Goal: Task Accomplishment & Management: Use online tool/utility

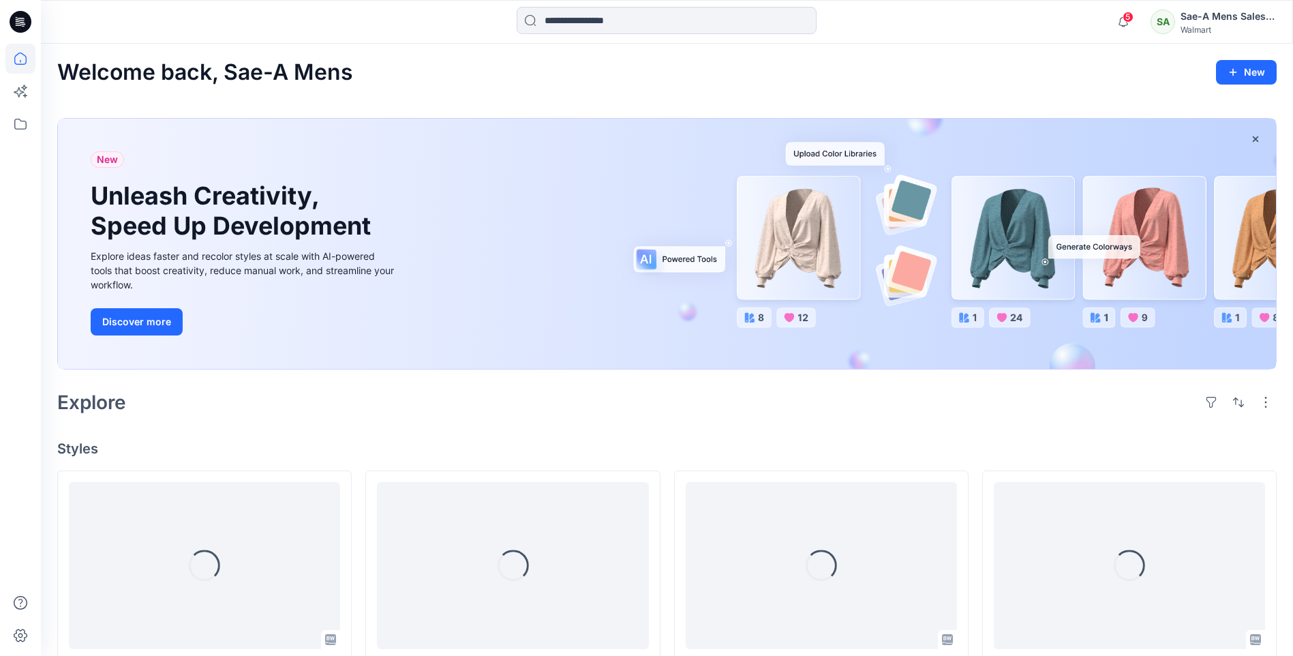
click at [1164, 23] on div "SA" at bounding box center [1163, 22] width 25 height 25
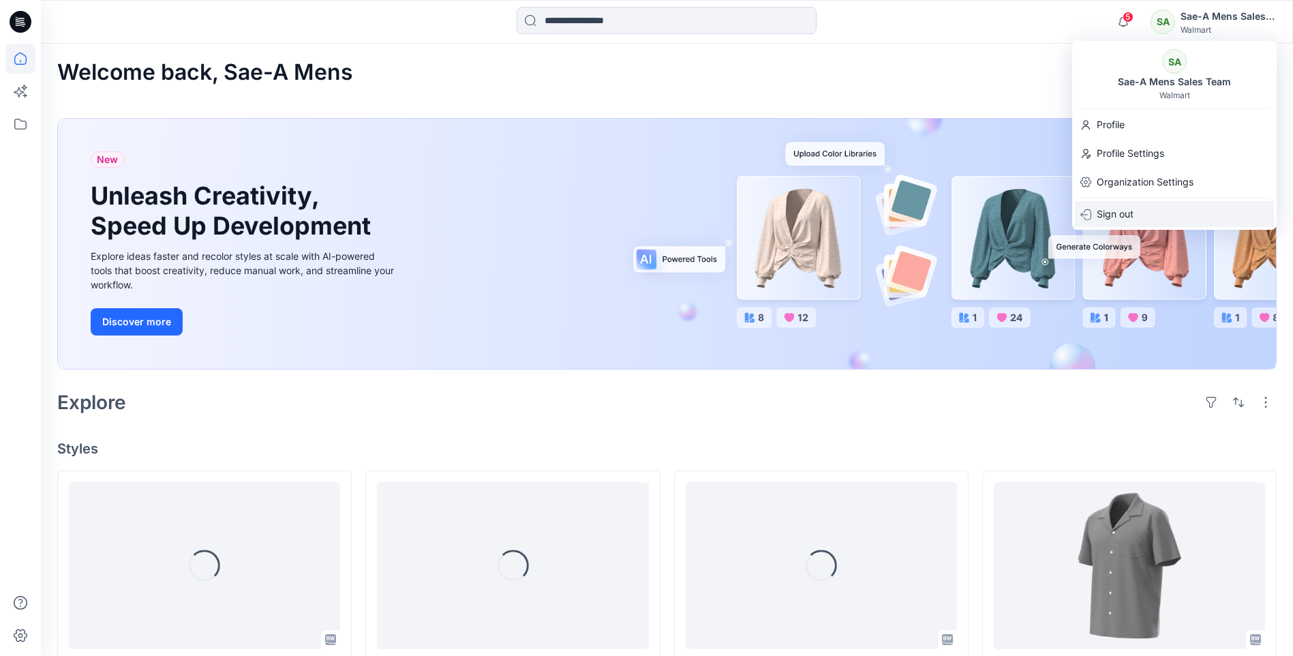
click at [1118, 207] on p "Sign out" at bounding box center [1115, 214] width 37 height 26
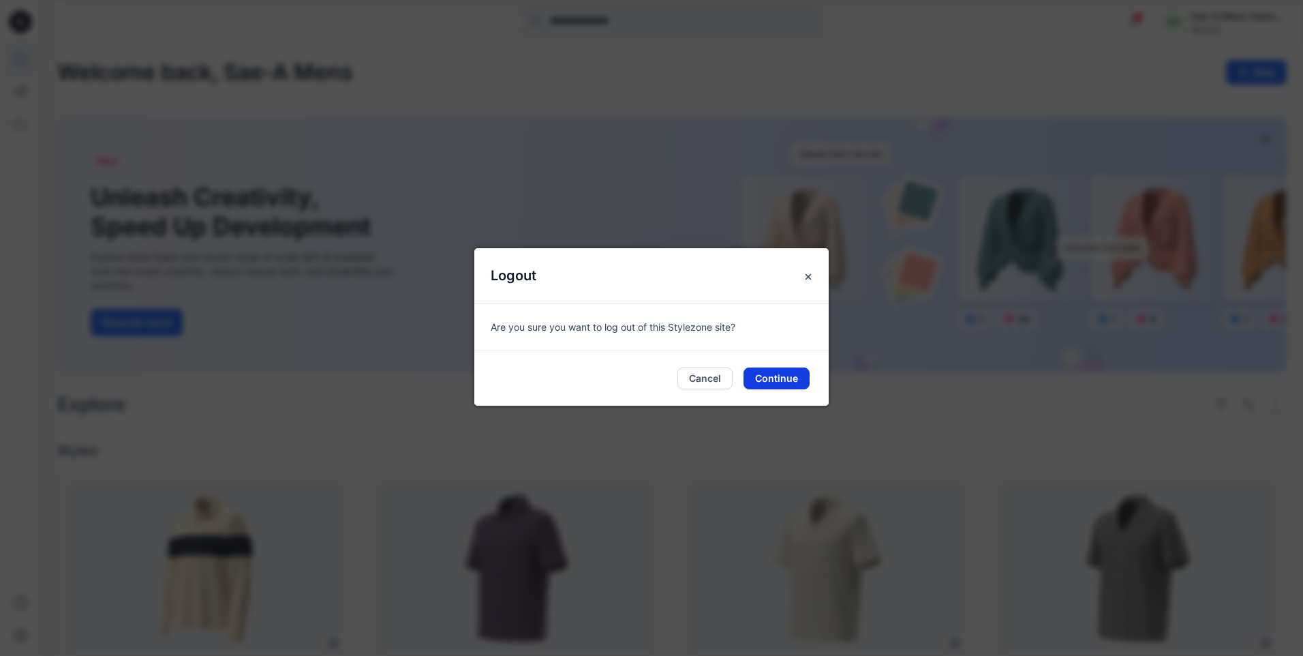
click at [798, 375] on button "Continue" at bounding box center [777, 378] width 66 height 22
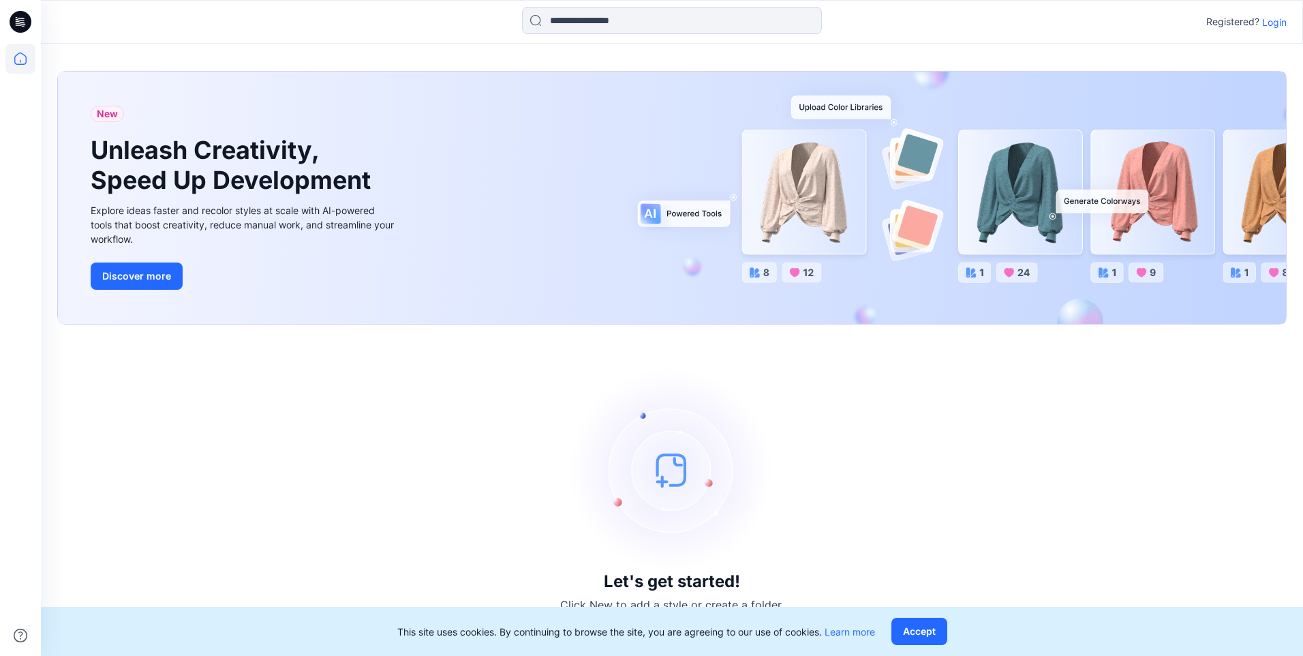
click at [1274, 20] on p "Login" at bounding box center [1274, 22] width 25 height 14
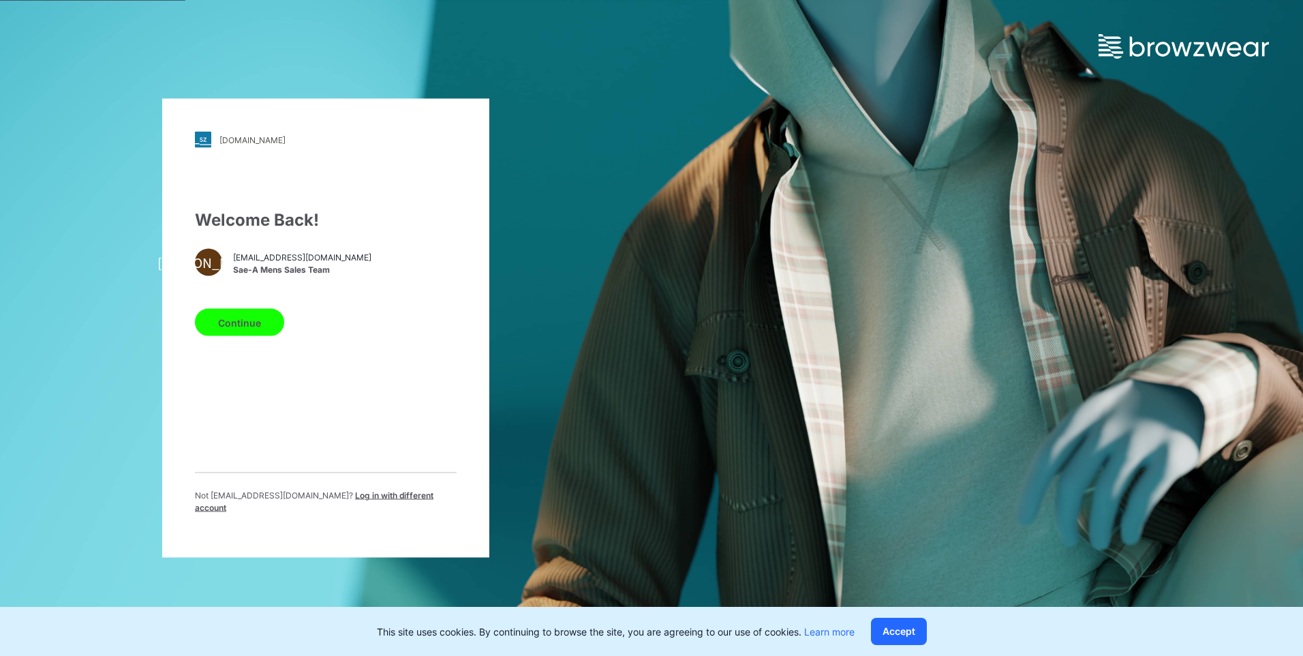
click at [364, 493] on div "Not saea.wmmens@sae-a.com ? Log in with different account" at bounding box center [326, 498] width 262 height 52
click at [366, 512] on div "Not saea.wmmens@sae-a.com ? Log in with different account" at bounding box center [326, 506] width 262 height 35
click at [367, 491] on div "Not saea.wmmens@sae-a.com ? Log in with different account" at bounding box center [326, 498] width 262 height 52
click at [370, 499] on span "Log in with different account" at bounding box center [314, 501] width 239 height 22
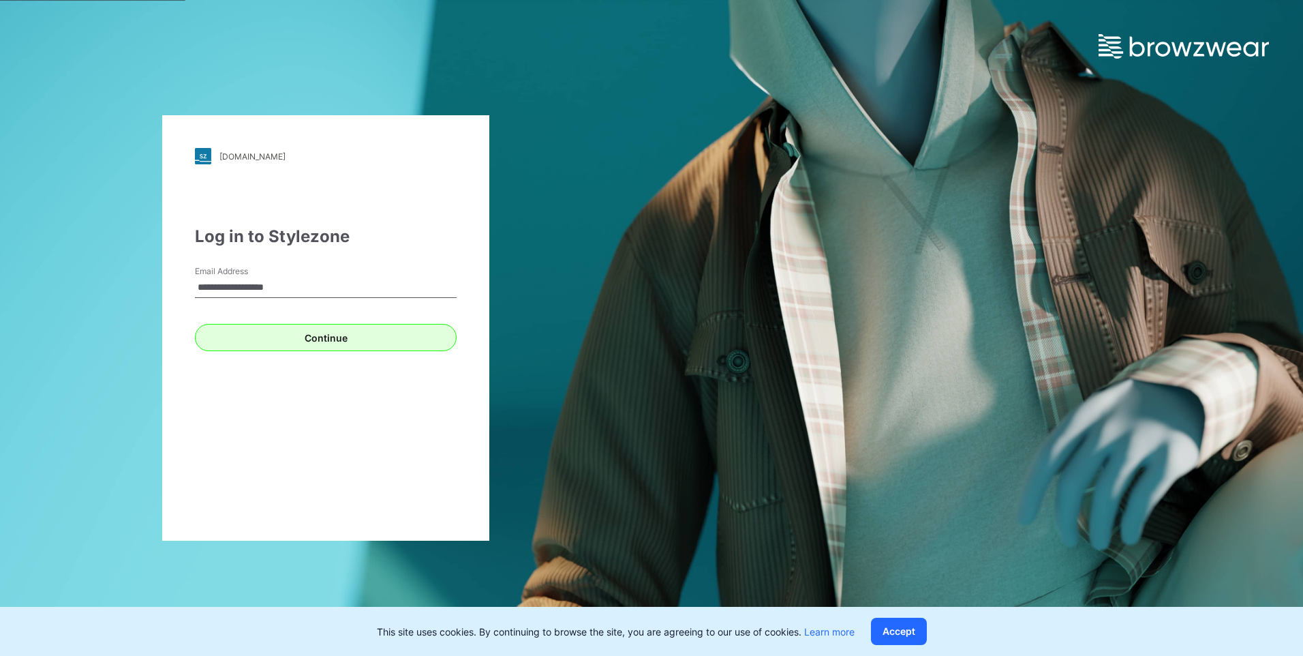
type input "**********"
click at [322, 331] on button "Continue" at bounding box center [326, 337] width 262 height 27
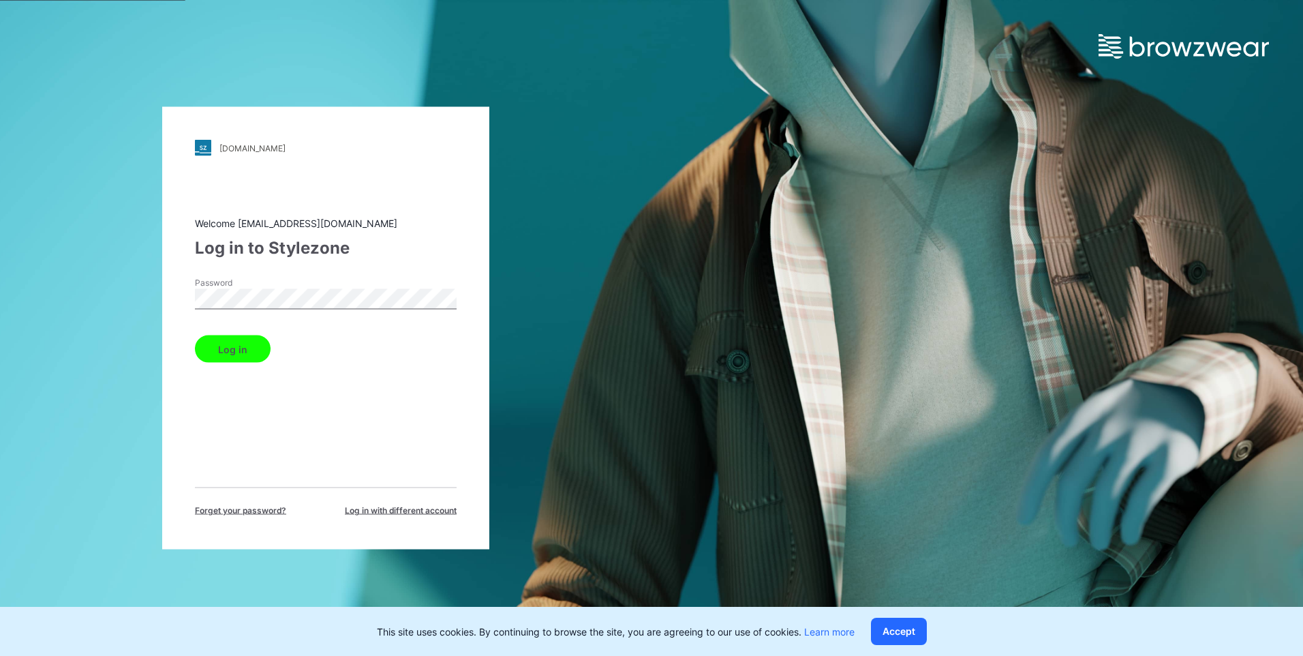
click at [250, 353] on button "Log in" at bounding box center [233, 348] width 76 height 27
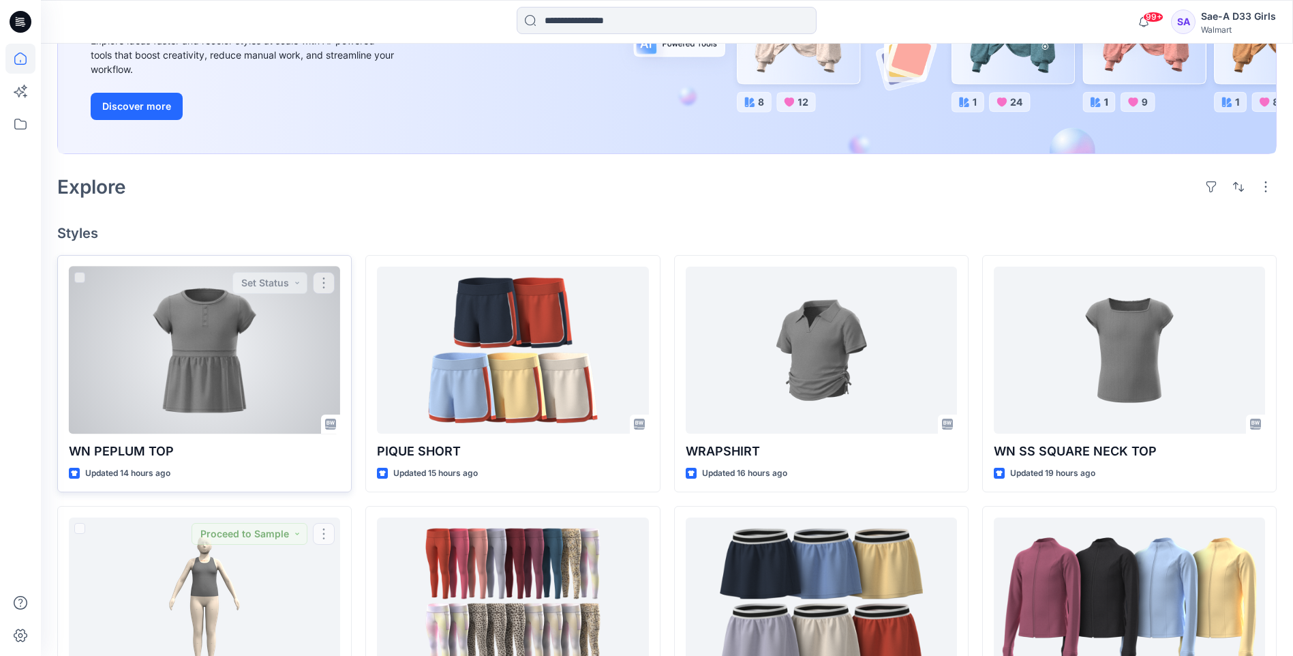
scroll to position [210, 0]
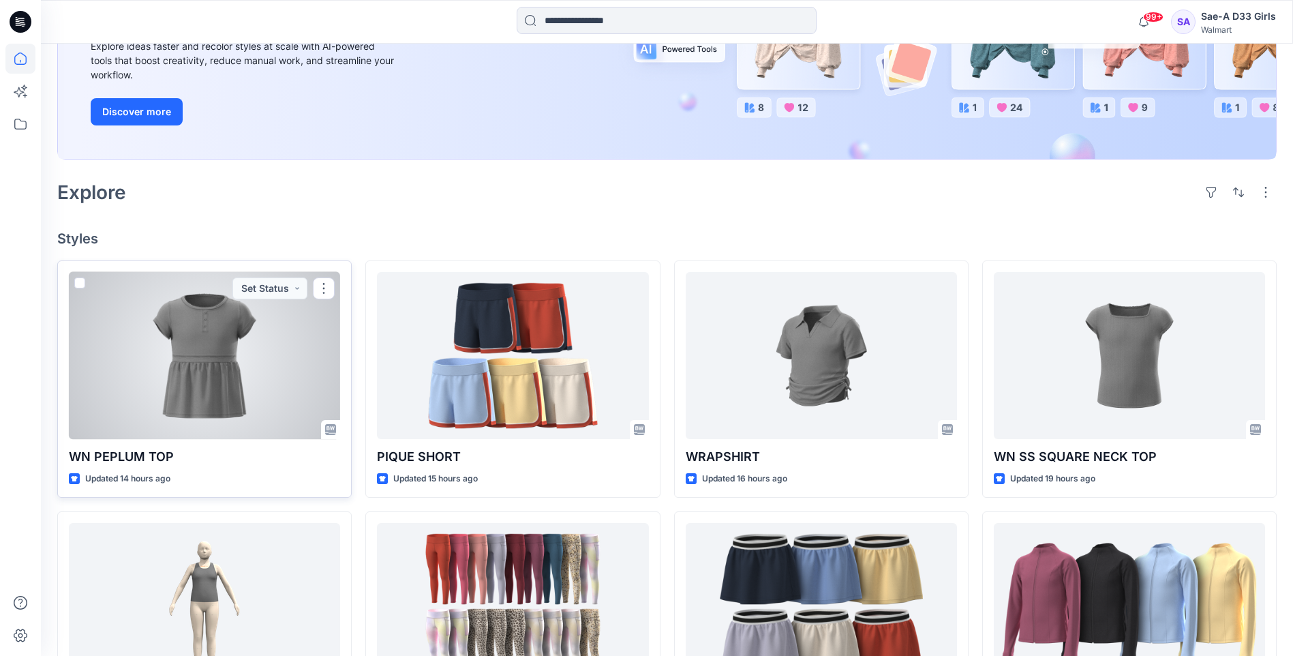
click at [193, 362] on div at bounding box center [204, 355] width 271 height 167
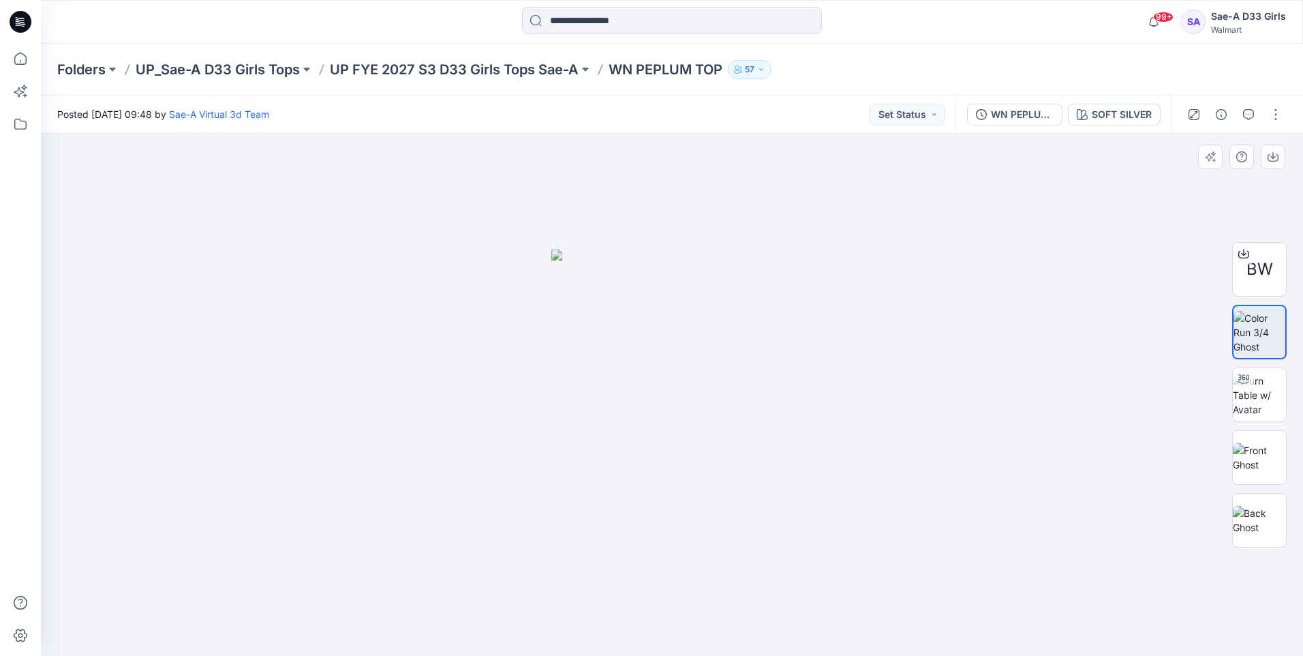
click at [666, 356] on img at bounding box center [671, 452] width 241 height 406
click at [1262, 404] on img at bounding box center [1259, 395] width 53 height 43
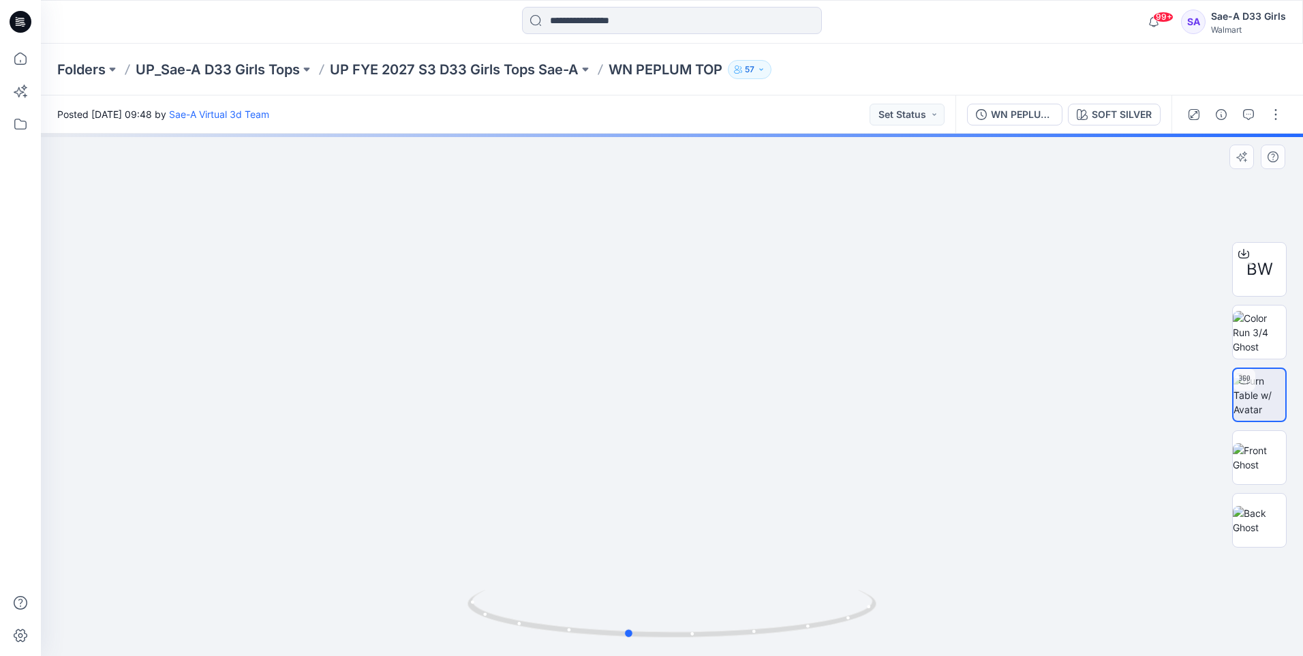
drag, startPoint x: 728, startPoint y: 412, endPoint x: 1094, endPoint y: 434, distance: 366.7
click at [1094, 434] on div at bounding box center [672, 395] width 1262 height 522
drag, startPoint x: 645, startPoint y: 448, endPoint x: 914, endPoint y: 441, distance: 269.3
click at [914, 441] on div at bounding box center [672, 395] width 1262 height 522
drag, startPoint x: 756, startPoint y: 419, endPoint x: 764, endPoint y: 419, distance: 8.2
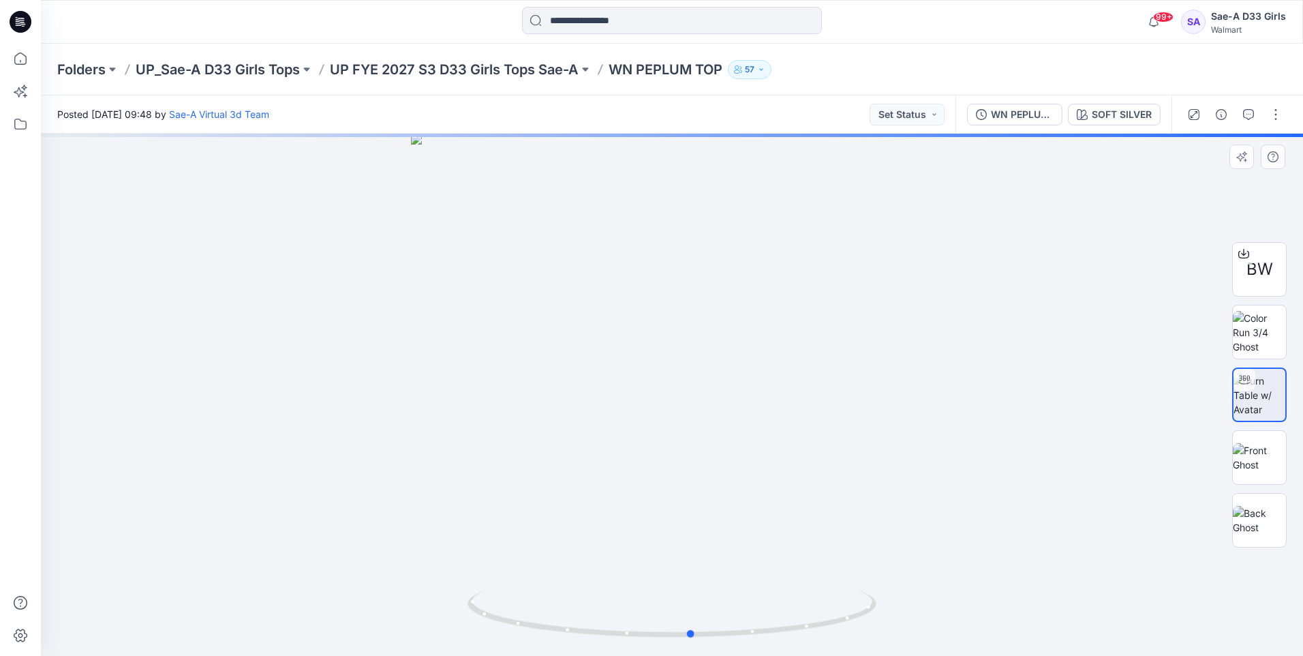
click at [764, 419] on div at bounding box center [672, 395] width 1262 height 522
click at [1277, 461] on img at bounding box center [1259, 457] width 53 height 29
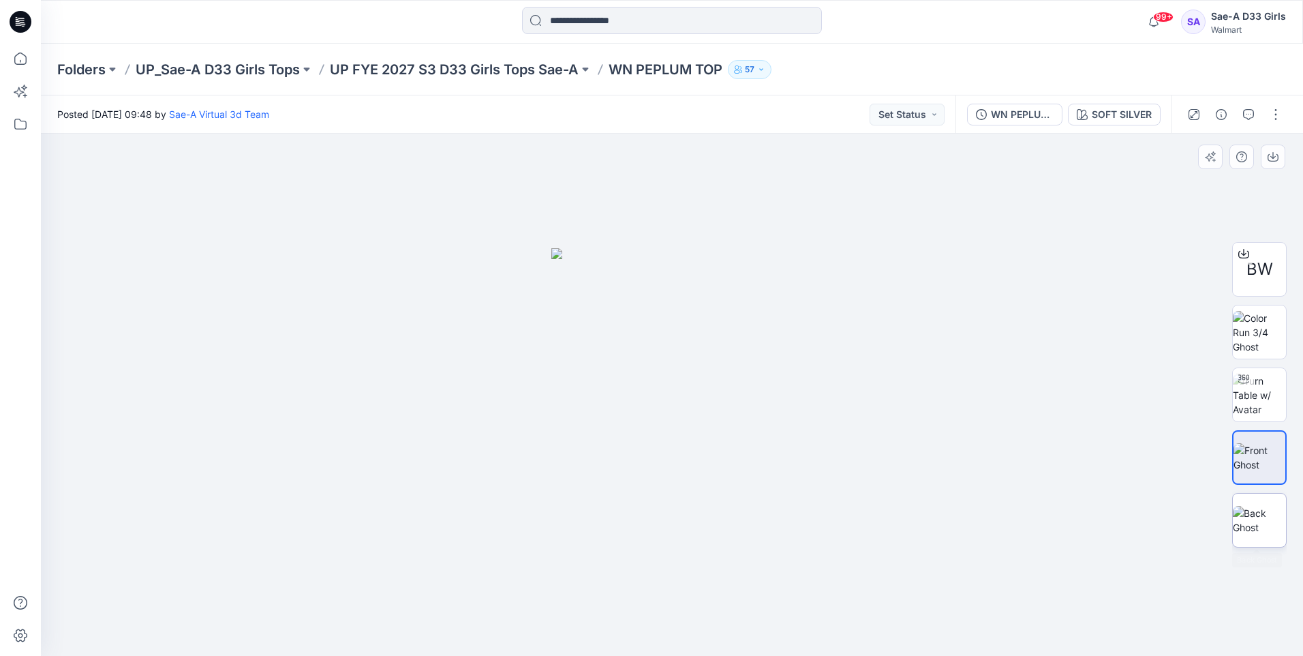
click at [1258, 521] on img at bounding box center [1259, 520] width 53 height 29
click at [670, 410] on img at bounding box center [671, 450] width 241 height 410
click at [1249, 457] on img at bounding box center [1259, 457] width 53 height 29
click at [923, 119] on button "Set Status" at bounding box center [907, 115] width 75 height 22
click at [999, 256] on div at bounding box center [672, 395] width 1262 height 522
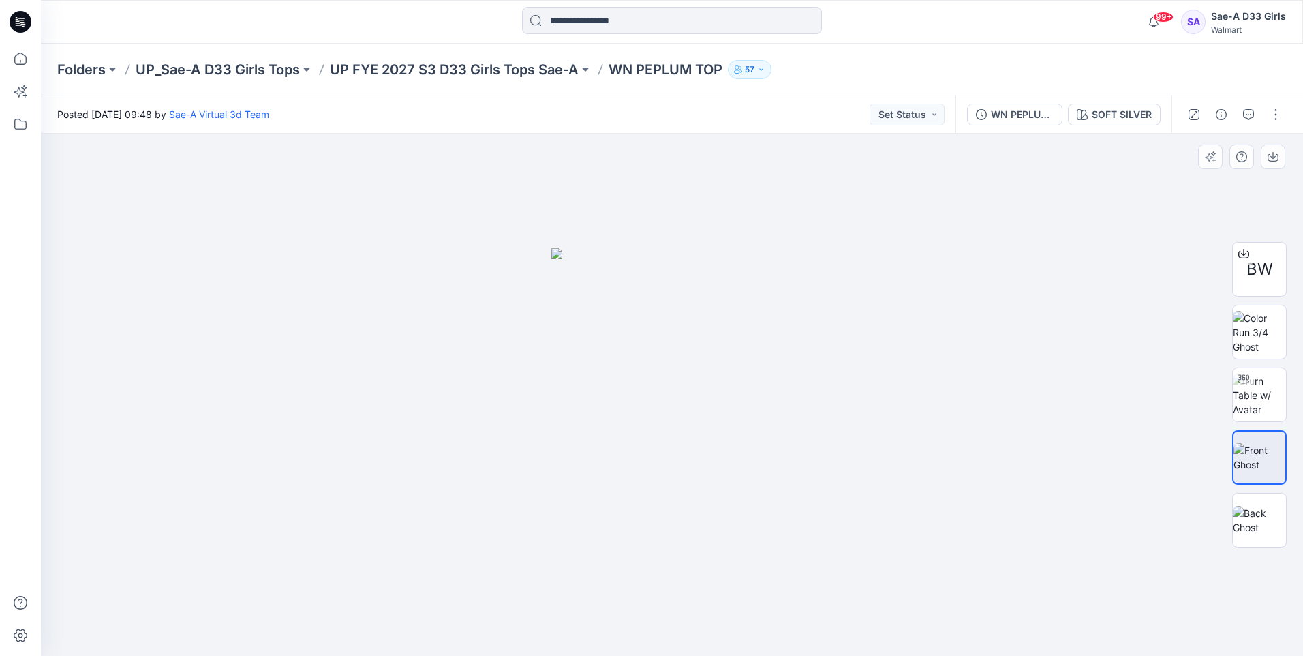
drag, startPoint x: 699, startPoint y: 348, endPoint x: 462, endPoint y: 343, distance: 237.3
click at [462, 343] on div at bounding box center [672, 395] width 1262 height 522
click at [1254, 406] on img at bounding box center [1259, 395] width 53 height 43
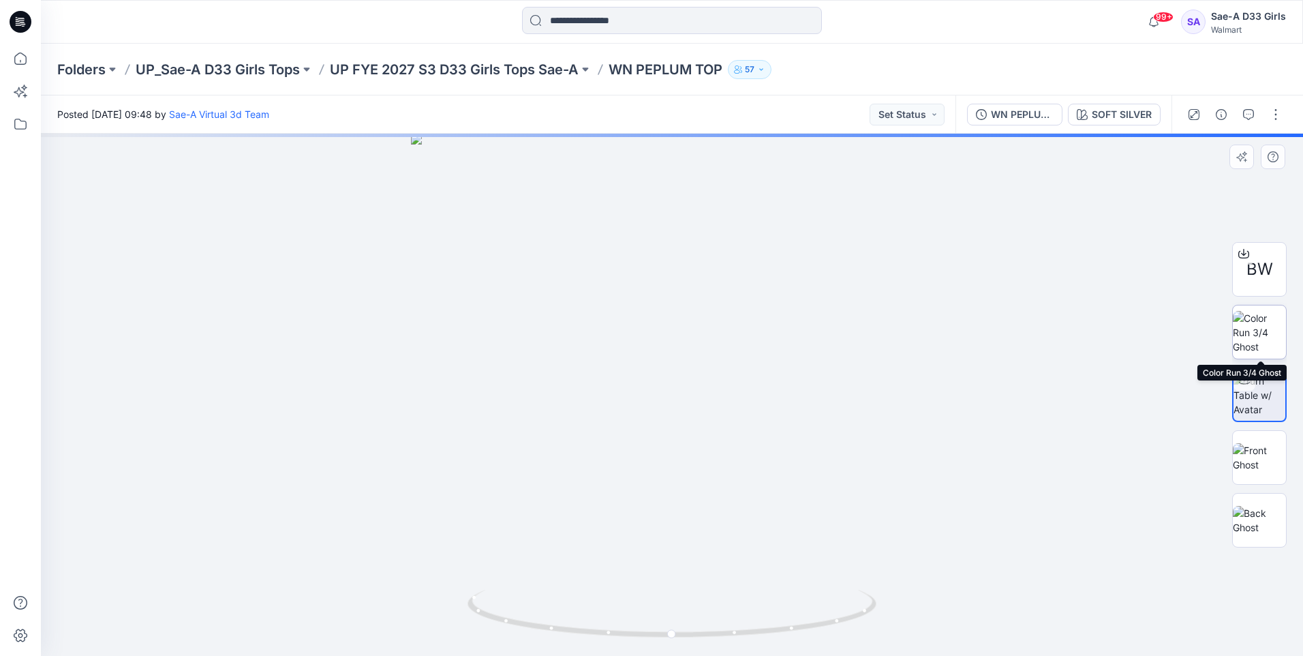
click at [1268, 317] on img at bounding box center [1259, 332] width 53 height 43
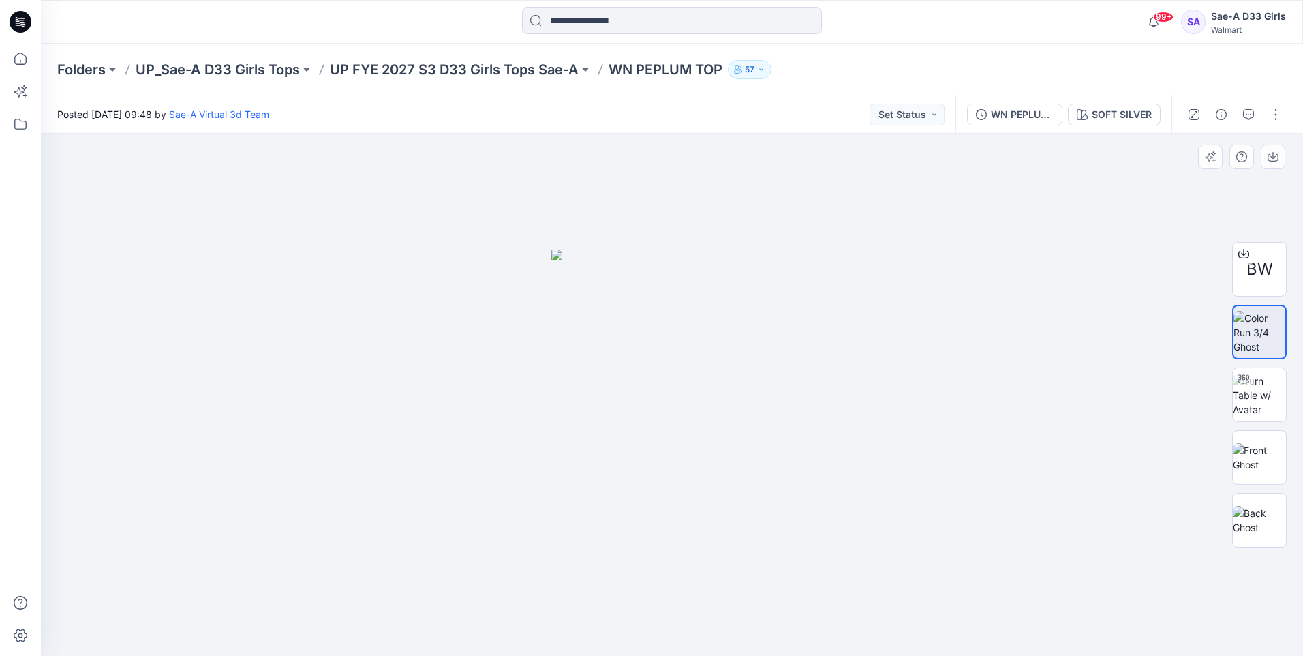
click at [664, 287] on img at bounding box center [671, 452] width 241 height 406
click at [680, 338] on img at bounding box center [671, 452] width 241 height 406
click at [1269, 407] on img at bounding box center [1259, 395] width 53 height 43
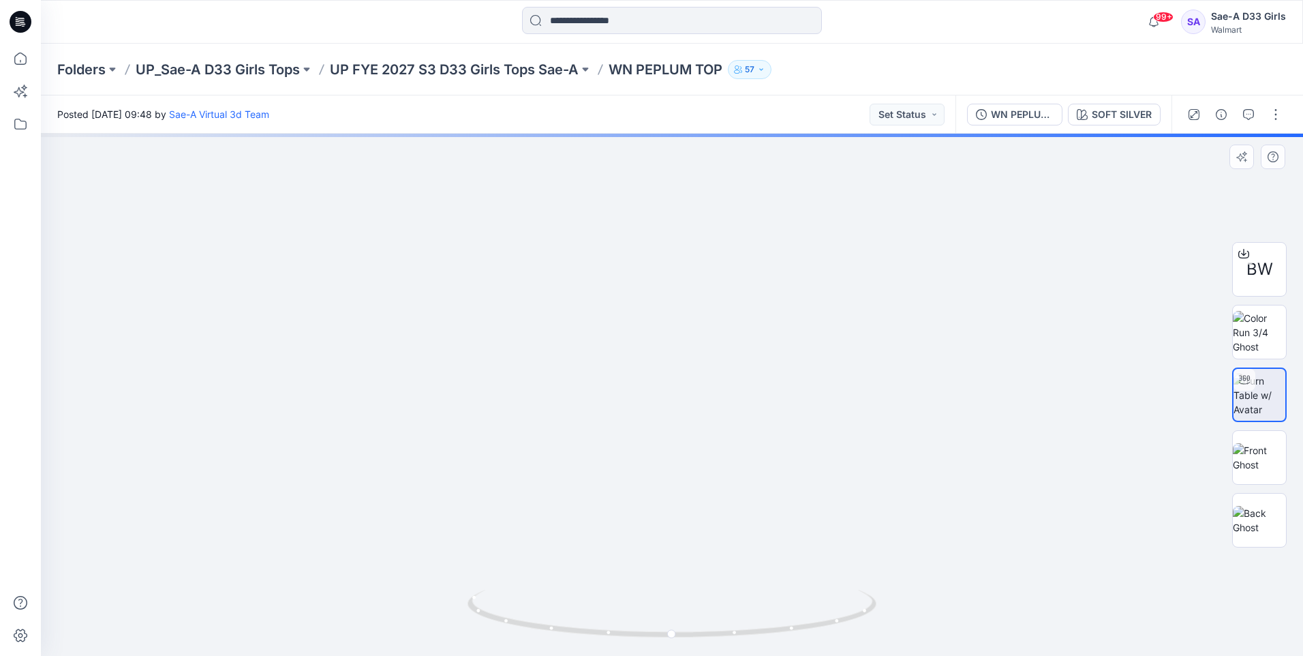
click at [650, 382] on img at bounding box center [672, 255] width 1078 height 800
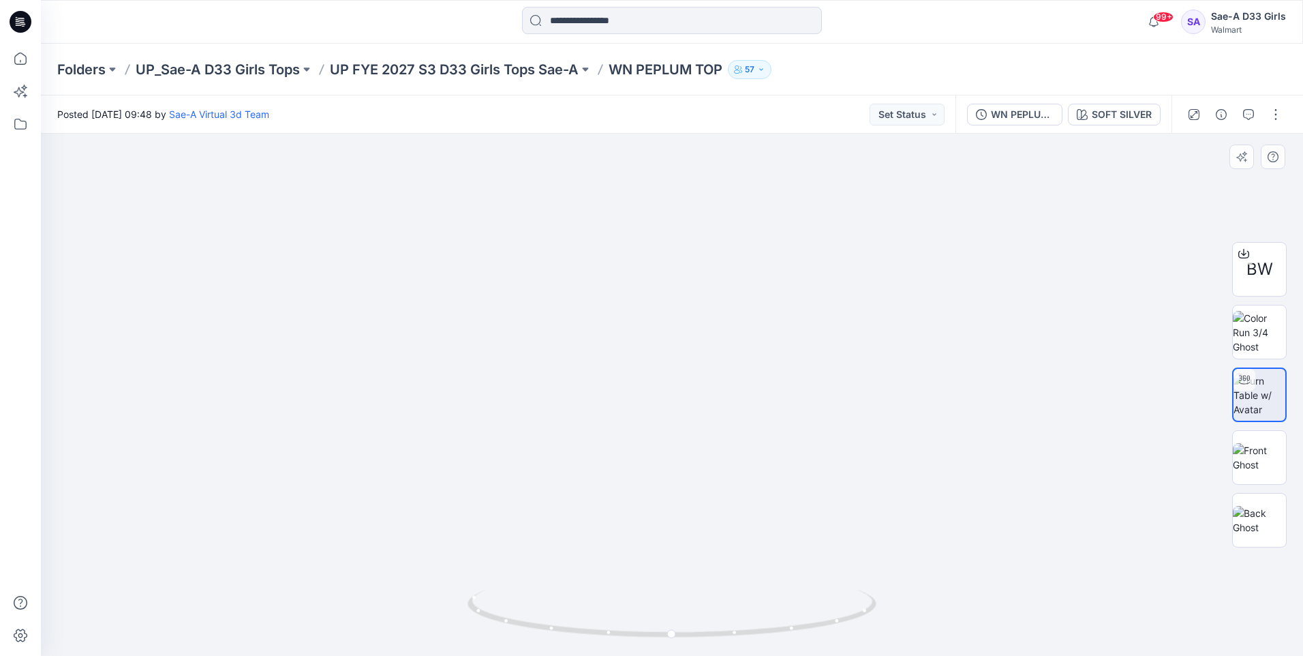
drag, startPoint x: 667, startPoint y: 392, endPoint x: 668, endPoint y: 474, distance: 82.5
drag, startPoint x: 686, startPoint y: 529, endPoint x: 630, endPoint y: 309, distance: 226.3
drag, startPoint x: 624, startPoint y: 536, endPoint x: 546, endPoint y: 233, distance: 312.6
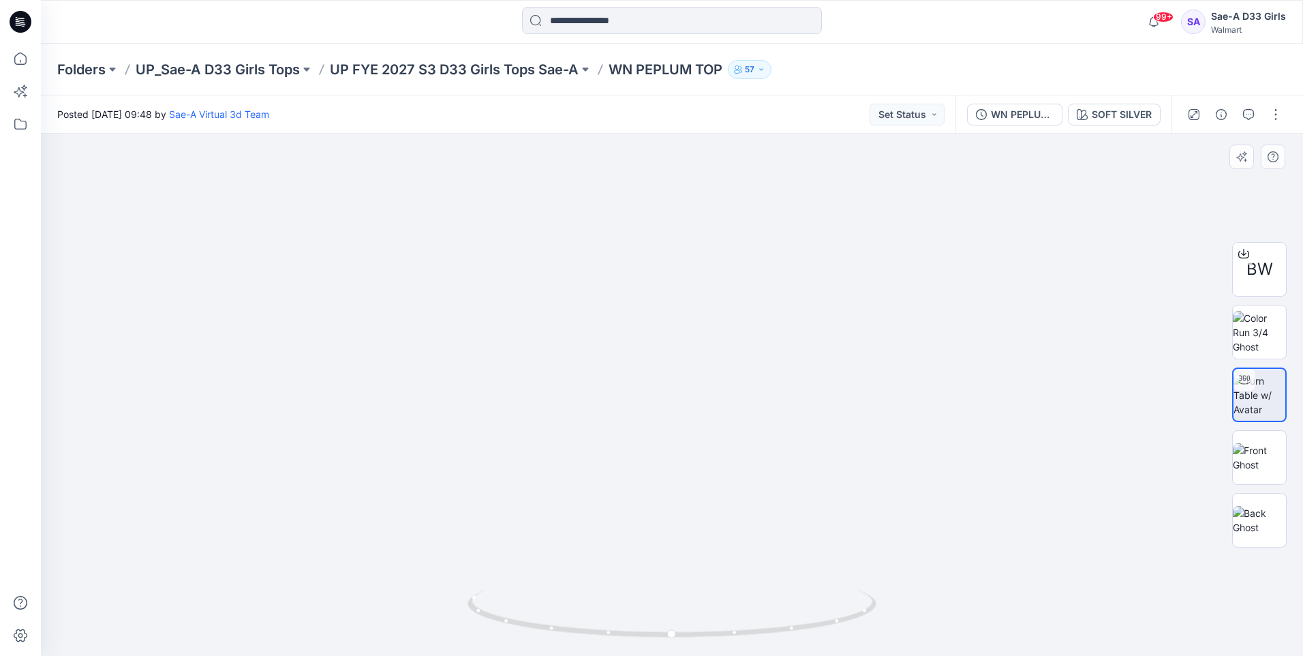
drag, startPoint x: 546, startPoint y: 233, endPoint x: 551, endPoint y: 520, distance: 287.0
drag, startPoint x: 588, startPoint y: 278, endPoint x: 588, endPoint y: 481, distance: 203.1
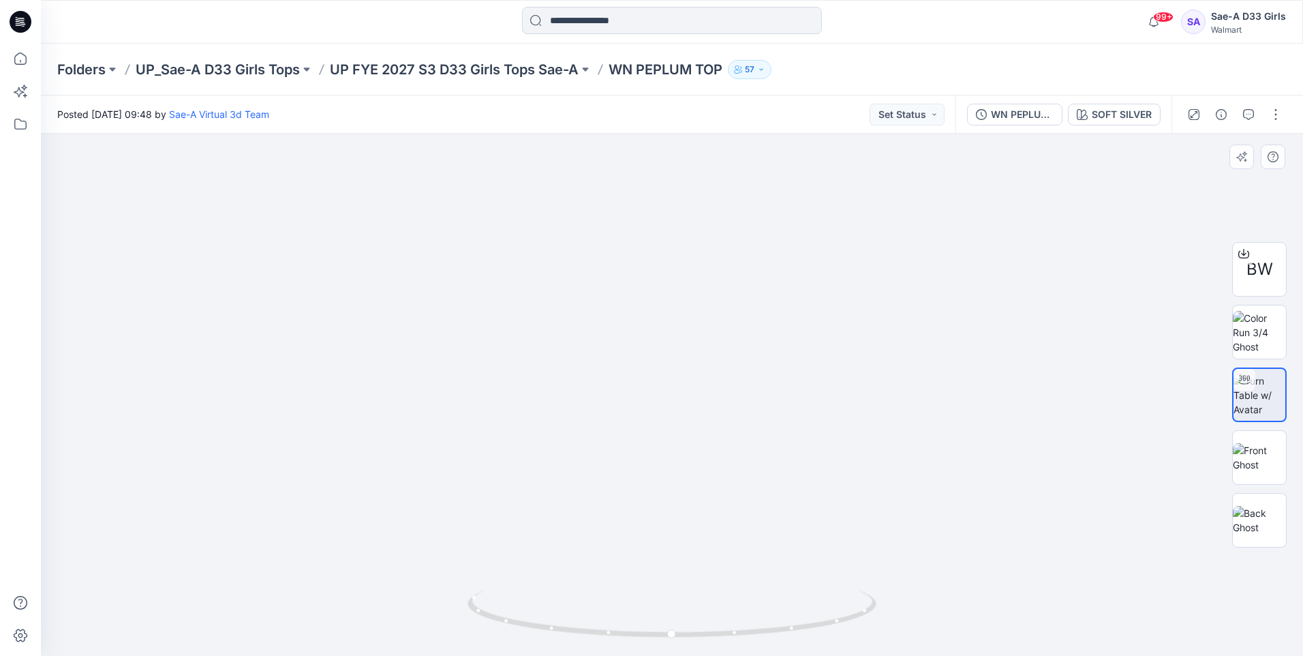
drag, startPoint x: 416, startPoint y: 480, endPoint x: 401, endPoint y: 480, distance: 15.0
click at [401, 480] on img at bounding box center [648, 233] width 1309 height 846
drag, startPoint x: 613, startPoint y: 466, endPoint x: 624, endPoint y: 379, distance: 87.2
click at [624, 379] on img at bounding box center [649, 233] width 1309 height 846
click at [485, 391] on div at bounding box center [672, 395] width 1262 height 522
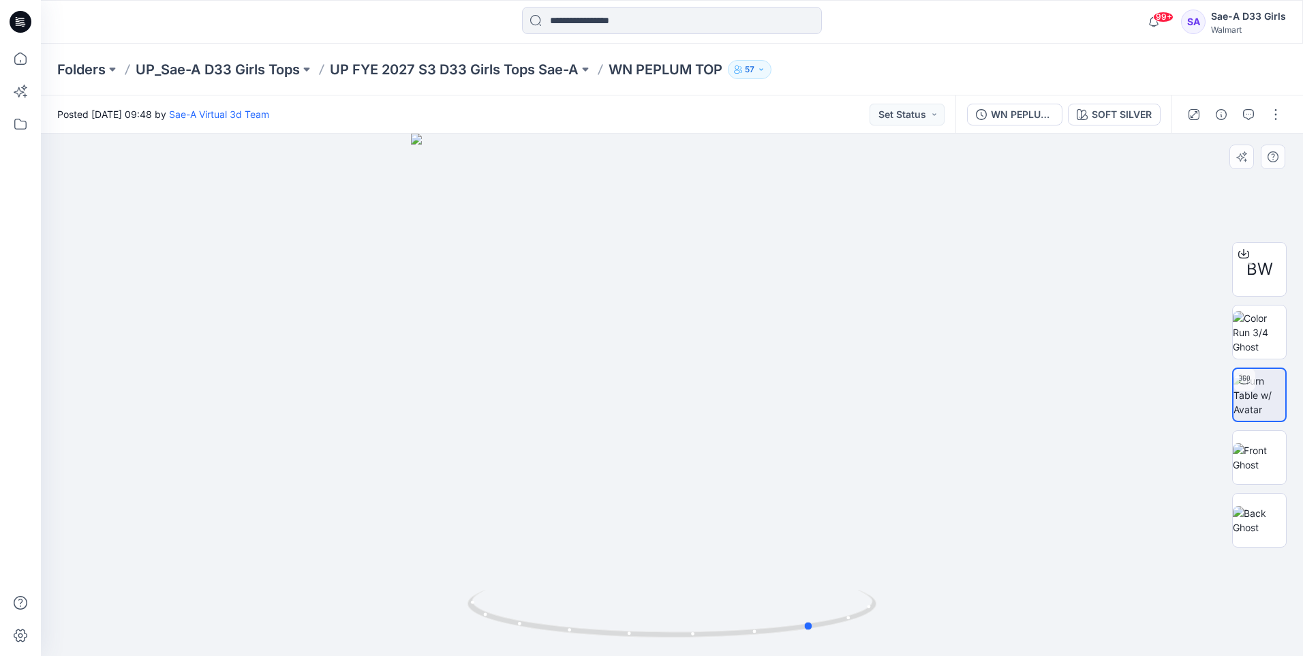
drag, startPoint x: 732, startPoint y: 518, endPoint x: 514, endPoint y: 517, distance: 218.1
click at [511, 517] on div at bounding box center [672, 395] width 1262 height 522
drag, startPoint x: 701, startPoint y: 451, endPoint x: 823, endPoint y: 422, distance: 124.7
click at [761, 449] on div at bounding box center [672, 395] width 1262 height 522
drag, startPoint x: 669, startPoint y: 416, endPoint x: 726, endPoint y: 411, distance: 56.8
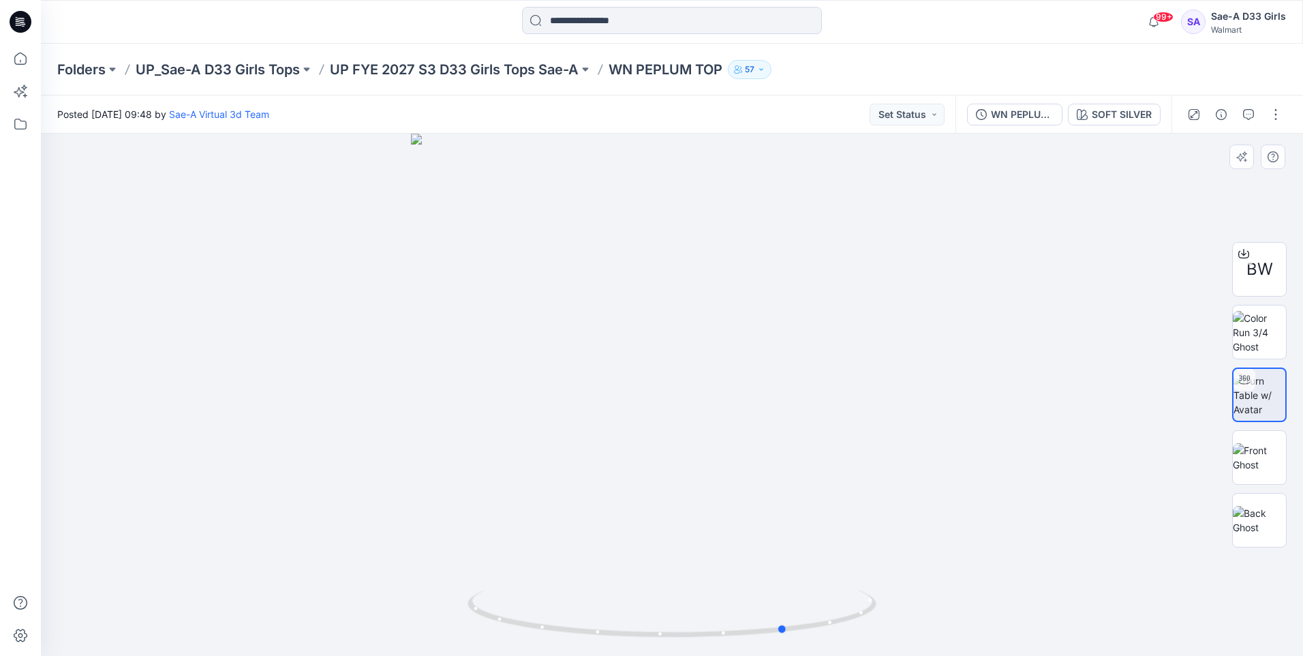
click at [726, 411] on div at bounding box center [672, 395] width 1262 height 522
drag, startPoint x: 735, startPoint y: 376, endPoint x: 569, endPoint y: 385, distance: 165.9
click at [571, 385] on img at bounding box center [604, 59] width 1819 height 1194
drag, startPoint x: 651, startPoint y: 445, endPoint x: 590, endPoint y: 454, distance: 62.0
click at [590, 454] on img at bounding box center [579, 167] width 1448 height 978
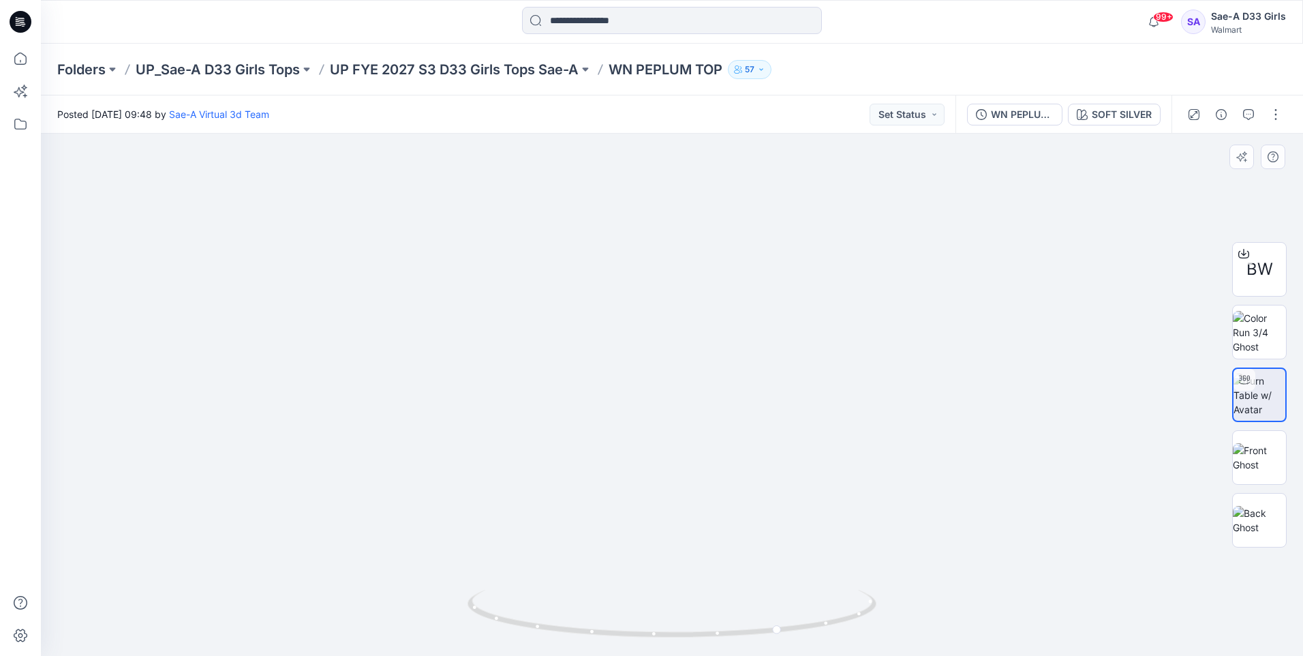
click at [723, 425] on img at bounding box center [631, 160] width 1448 height 991
drag, startPoint x: 711, startPoint y: 609, endPoint x: 582, endPoint y: 611, distance: 128.8
click at [582, 611] on icon at bounding box center [674, 615] width 412 height 51
drag, startPoint x: 582, startPoint y: 611, endPoint x: 389, endPoint y: 603, distance: 193.0
click at [389, 603] on div at bounding box center [672, 395] width 1262 height 522
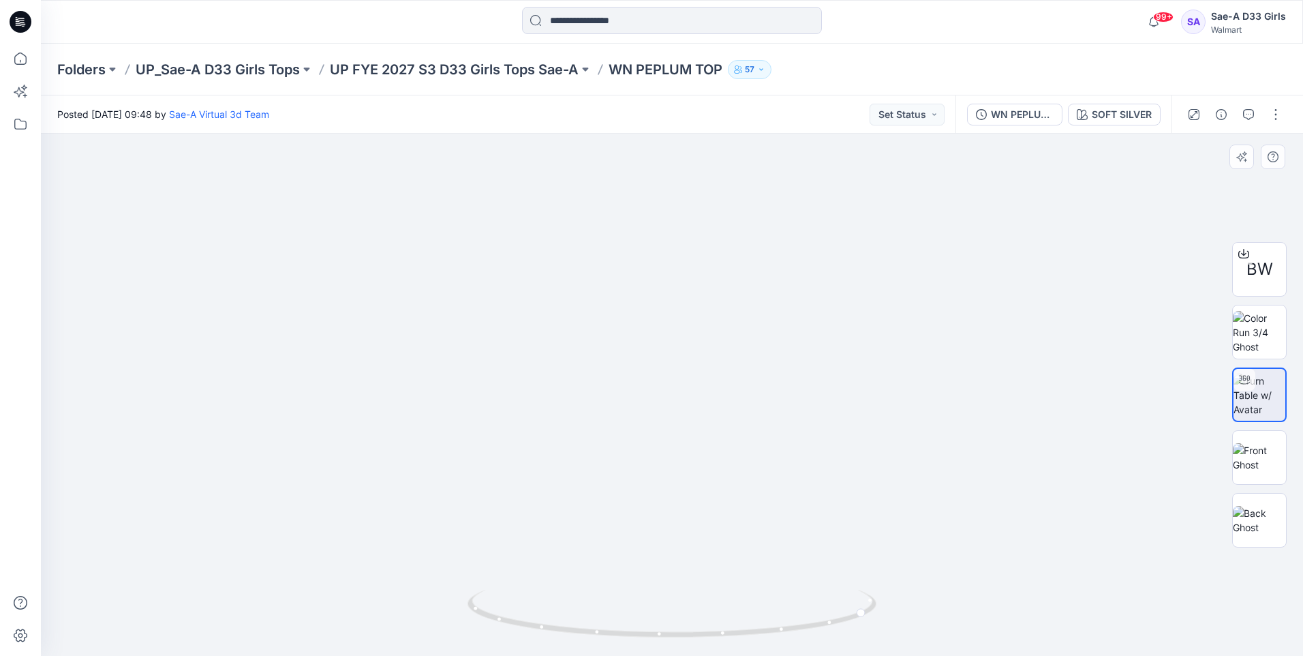
drag, startPoint x: 691, startPoint y: 339, endPoint x: 412, endPoint y: 409, distance: 287.3
click at [391, 421] on img at bounding box center [579, 198] width 1448 height 915
drag, startPoint x: 422, startPoint y: 667, endPoint x: 550, endPoint y: 663, distance: 128.2
click at [550, 655] on html "99+ Notifications Sae-A Virtual 3d Team shared WN PEPLUM TOP_ADM_SAEA_090125 in…" at bounding box center [651, 328] width 1303 height 656
